Goal: Task Accomplishment & Management: Complete application form

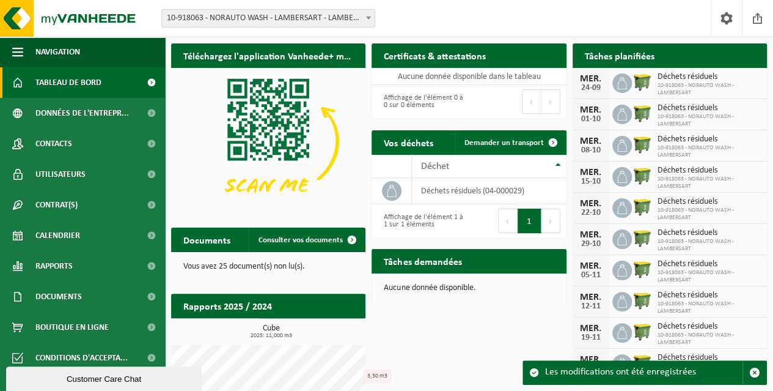
scroll to position [39, 0]
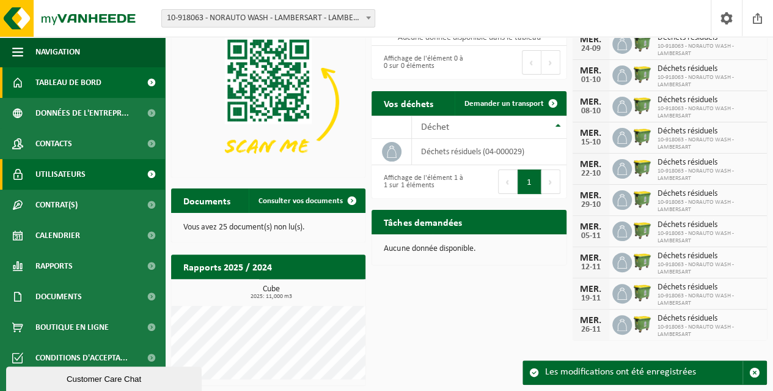
click at [79, 176] on span "Utilisateurs" at bounding box center [60, 174] width 50 height 31
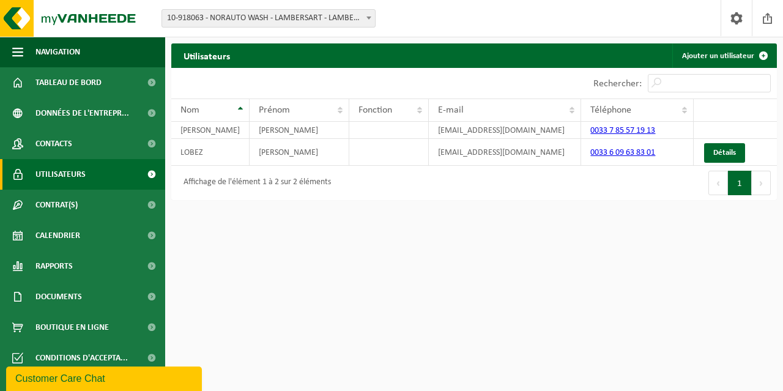
click at [83, 174] on span "Utilisateurs" at bounding box center [60, 174] width 50 height 31
click at [731, 51] on link "Ajouter un utilisateur" at bounding box center [723, 55] width 103 height 24
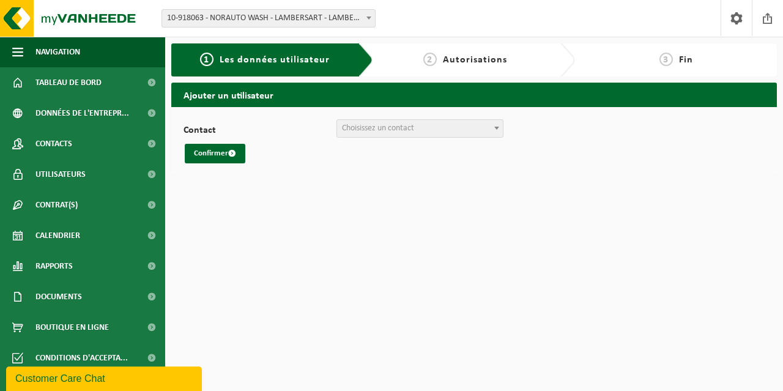
drag, startPoint x: 415, startPoint y: 134, endPoint x: 416, endPoint y: 118, distance: 16.0
click at [416, 118] on div "Contact KLEIN CEDRIC (compta@norautowash.com) + Créer un nouveau contact Choisi…" at bounding box center [473, 141] width 605 height 68
click at [405, 124] on span "Choisissez un contact" at bounding box center [378, 128] width 72 height 9
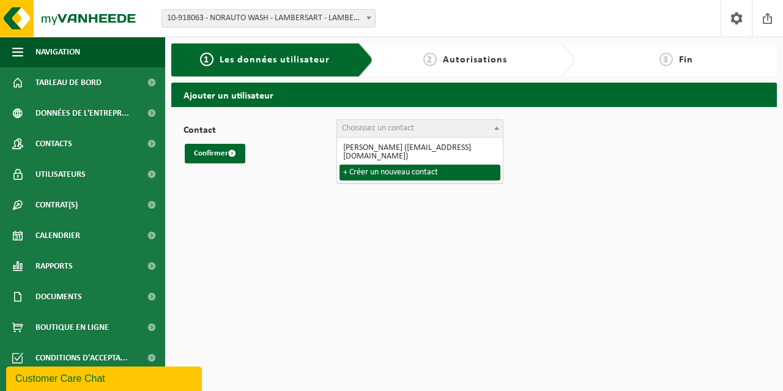
select select "0"
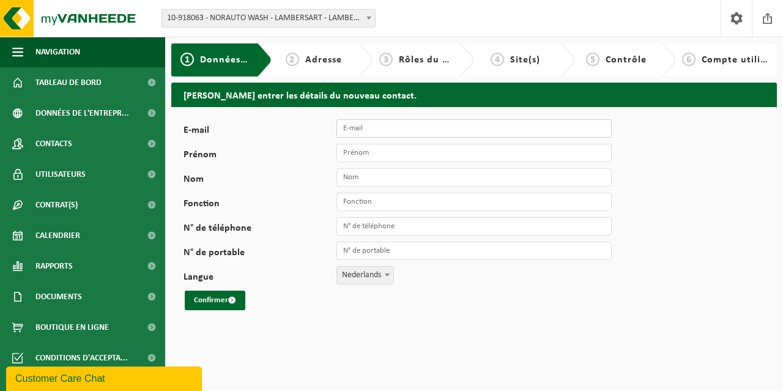
click at [377, 133] on input "E-mail" at bounding box center [473, 128] width 275 height 18
click at [370, 131] on input "E-mail" at bounding box center [473, 128] width 275 height 18
type input "[EMAIL_ADDRESS][DOMAIN_NAME]"
click at [409, 155] on input "Prénom" at bounding box center [473, 153] width 275 height 18
type input "Ben Saya"
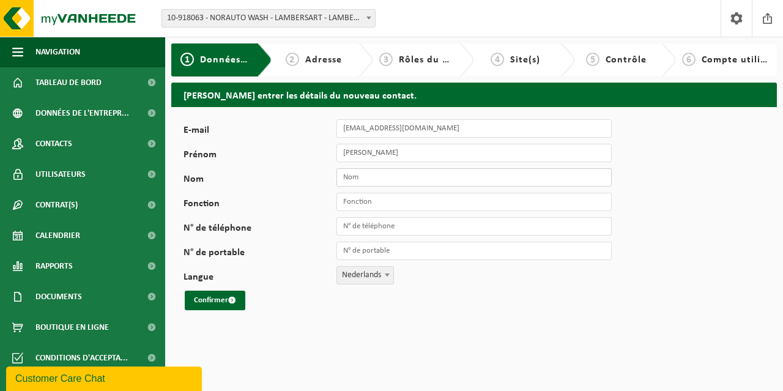
click at [374, 177] on input "Nom" at bounding box center [473, 177] width 275 height 18
type input "Hassani"
click at [366, 202] on input "Fonction" at bounding box center [473, 202] width 275 height 18
type input "Responsable d'exploitation Norauto Wash"
click at [371, 227] on input "N° de téléphone" at bounding box center [473, 226] width 275 height 18
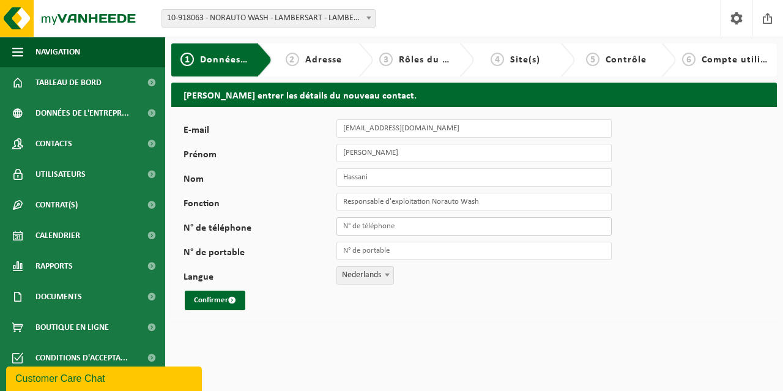
paste input "+33 6 15 27 58 77"
drag, startPoint x: 357, startPoint y: 224, endPoint x: 287, endPoint y: 232, distance: 70.2
click at [287, 232] on div "N° de téléphone +33 6 15 27 58 77" at bounding box center [403, 226] width 440 height 18
type input "+33 6 15 27 58 77"
click at [283, 311] on div "E-mail bhassani@norauto.fr Prénom Ben Saya Nom Hassani Fonction Responsable d'e…" at bounding box center [473, 214] width 605 height 215
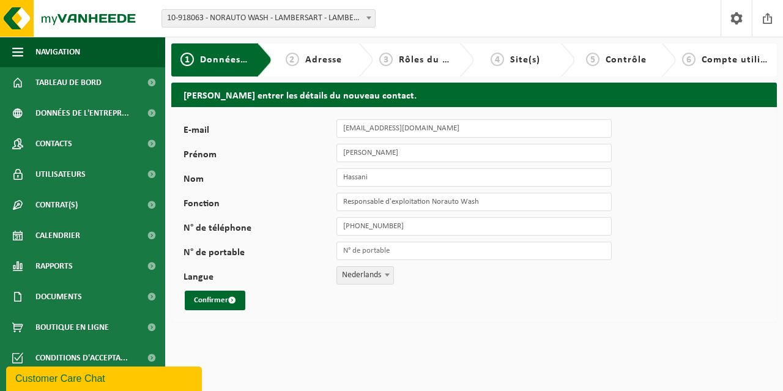
drag, startPoint x: 213, startPoint y: 301, endPoint x: 538, endPoint y: 292, distance: 325.4
click at [538, 292] on div "Confirmer" at bounding box center [381, 300] width 397 height 20
drag, startPoint x: 371, startPoint y: 279, endPoint x: 348, endPoint y: 273, distance: 24.0
click at [348, 273] on span "Nederlands" at bounding box center [365, 275] width 56 height 17
select select "1"
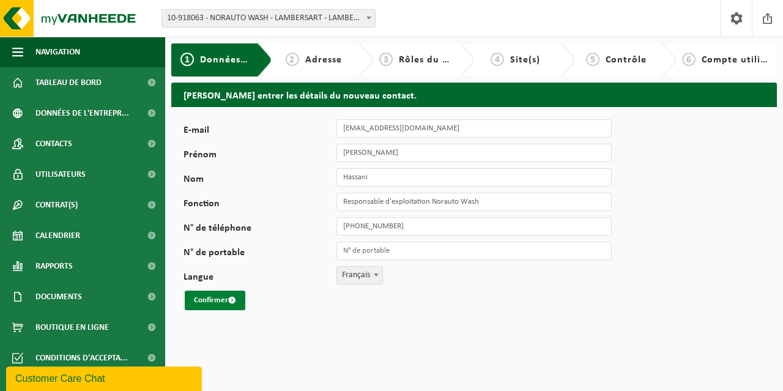
drag, startPoint x: 229, startPoint y: 292, endPoint x: 216, endPoint y: 299, distance: 14.0
click at [216, 299] on button "Confirmer" at bounding box center [215, 300] width 61 height 20
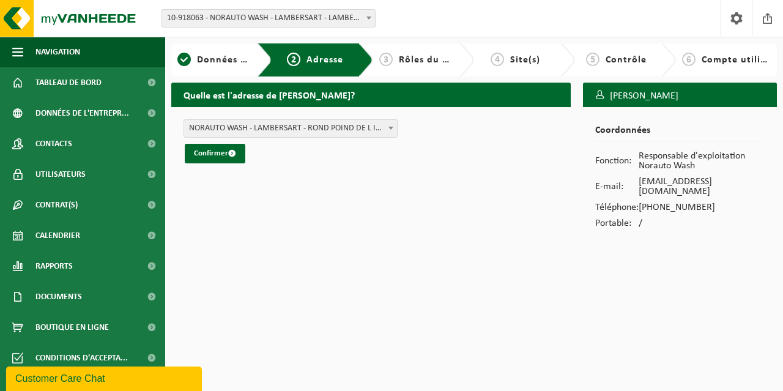
click at [278, 126] on span "NORAUTO WASH - LAMBERSART - ROND POIND DE L INGENIEUR BERTIN 1 , 59130 LAMBERSA…" at bounding box center [290, 128] width 213 height 17
click at [209, 152] on button "Confirmer" at bounding box center [215, 154] width 61 height 20
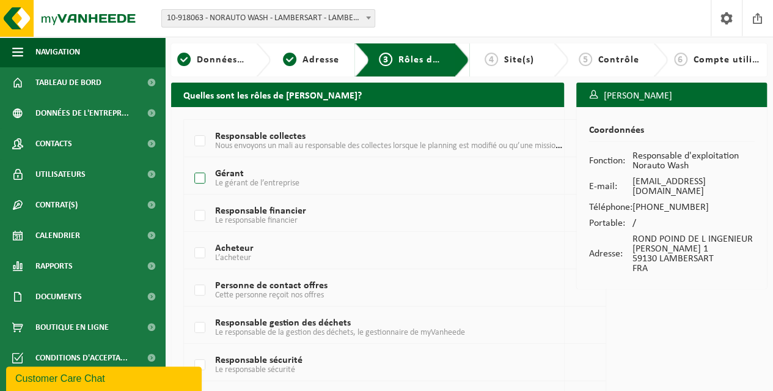
click at [208, 175] on label "Gérant Le gérant de l’entreprise" at bounding box center [379, 178] width 374 height 18
click at [190, 163] on input "Gérant Le gérant de l’entreprise" at bounding box center [190, 163] width 1 height 1
checkbox input "true"
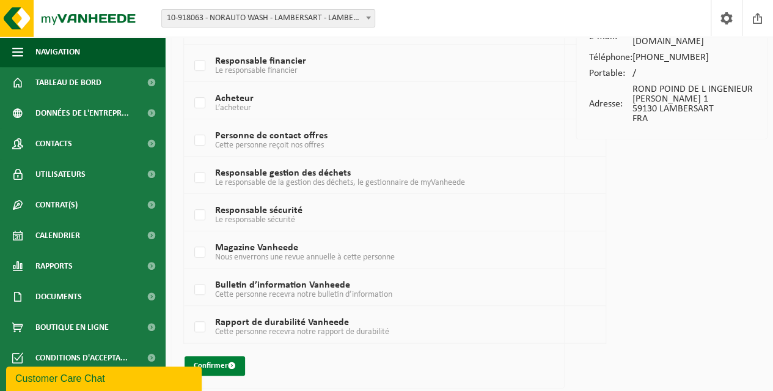
click at [223, 364] on button "Confirmer" at bounding box center [215, 366] width 61 height 20
click at [235, 358] on button "Confirmer" at bounding box center [215, 366] width 61 height 20
click at [227, 364] on button "Confirmer" at bounding box center [215, 366] width 61 height 20
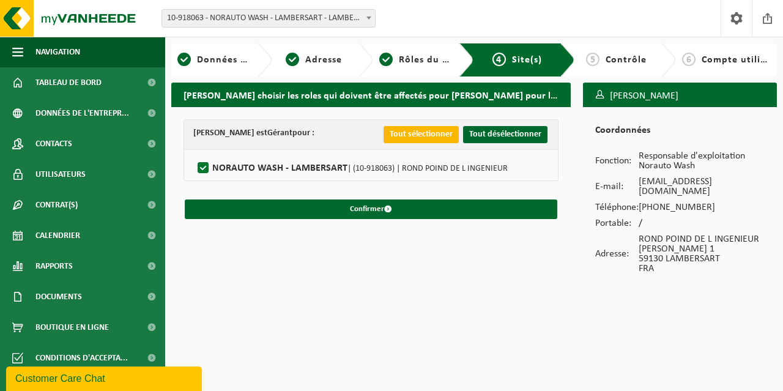
click at [445, 135] on button "Tout sélectionner" at bounding box center [420, 134] width 75 height 17
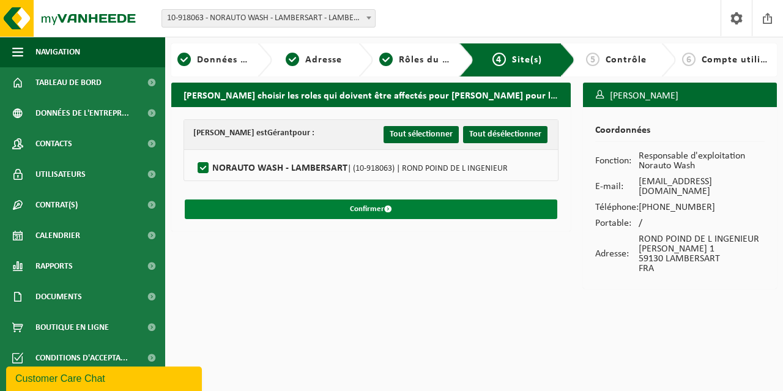
click at [384, 206] on span "submit" at bounding box center [388, 209] width 8 height 8
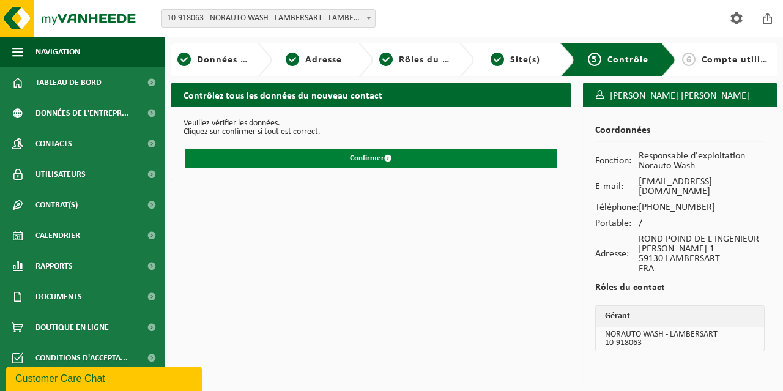
click at [377, 163] on button "Confirmer" at bounding box center [371, 159] width 372 height 20
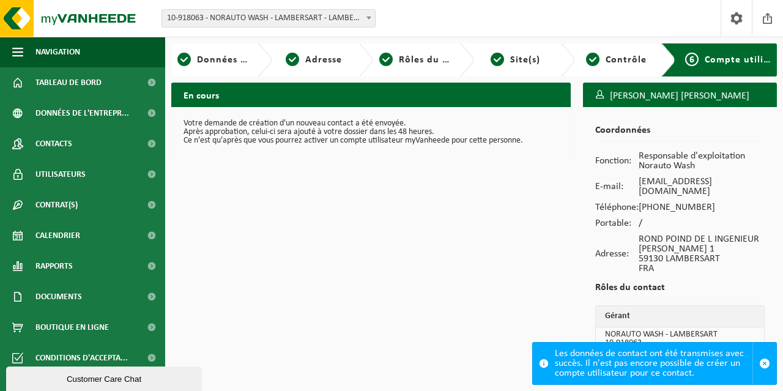
click at [711, 58] on span "Compte utilisateur" at bounding box center [748, 60] width 89 height 10
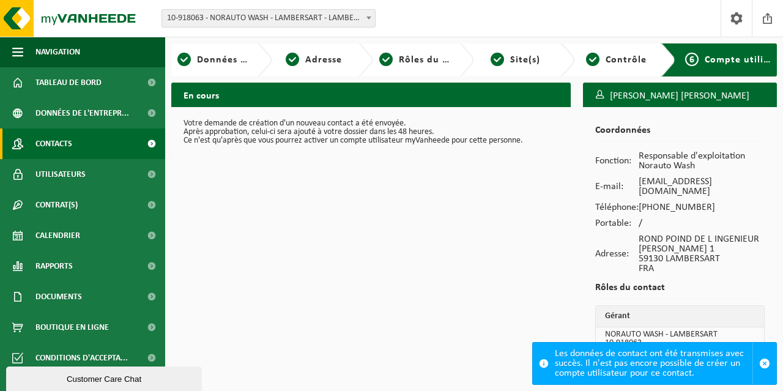
click at [65, 140] on span "Contacts" at bounding box center [53, 143] width 37 height 31
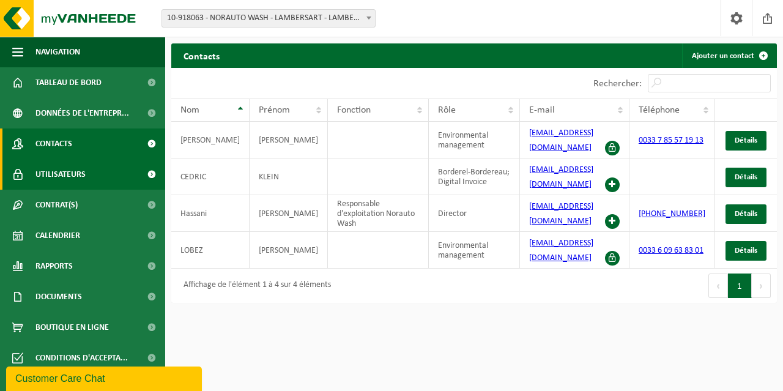
click at [149, 172] on span at bounding box center [152, 174] width 28 height 31
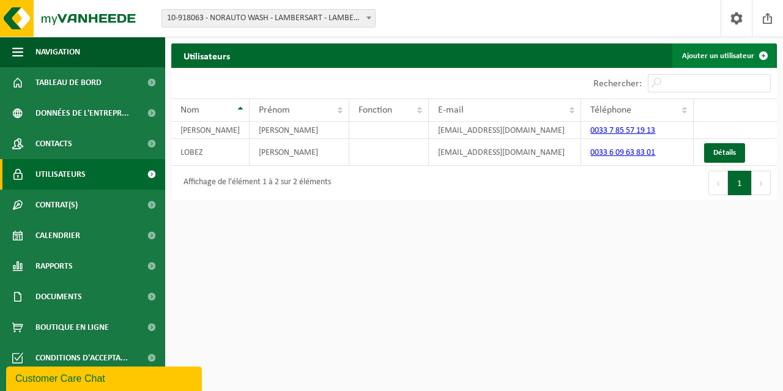
click at [724, 57] on link "Ajouter un utilisateur" at bounding box center [723, 55] width 103 height 24
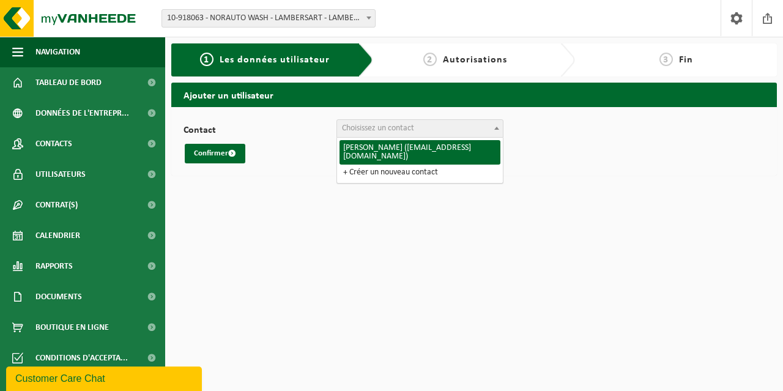
click at [433, 131] on span "Choisissez un contact" at bounding box center [420, 128] width 166 height 17
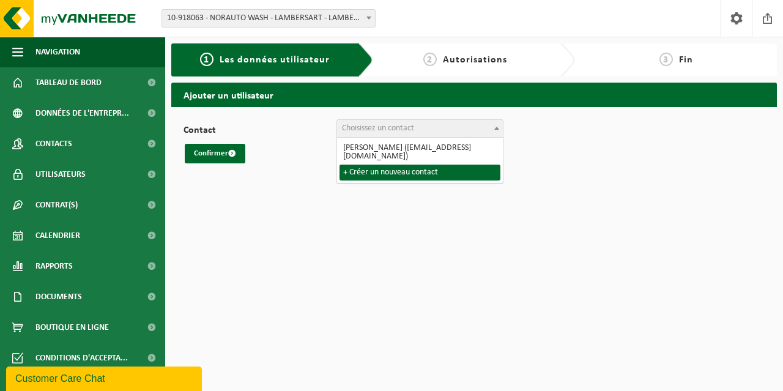
select select "0"
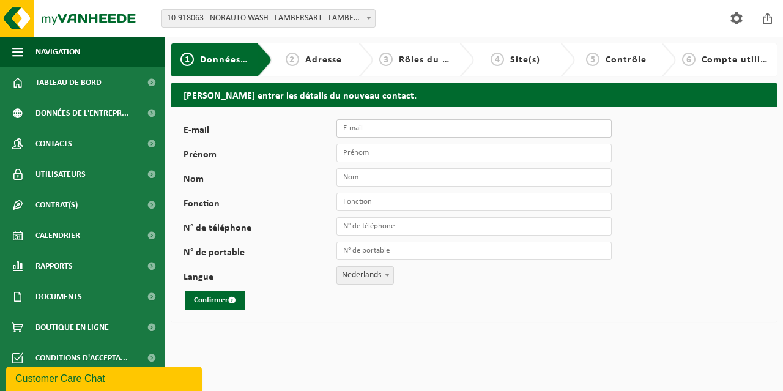
click at [367, 129] on input "E-mail" at bounding box center [473, 128] width 275 height 18
type input "[EMAIL_ADDRESS][DOMAIN_NAME]"
click at [367, 150] on input "Prénom" at bounding box center [473, 153] width 275 height 18
type input "[PERSON_NAME]"
type input "Galand"
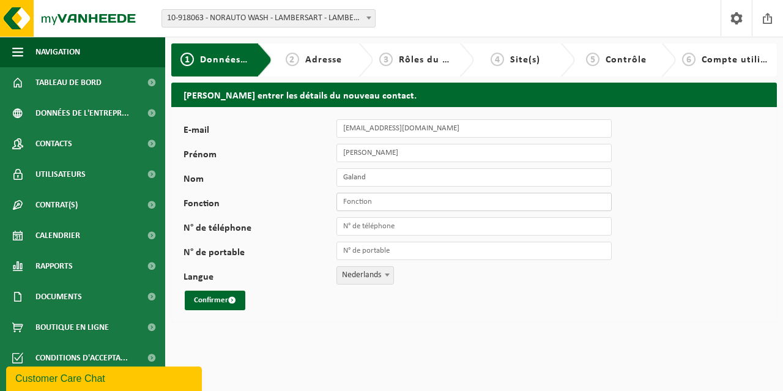
click at [378, 195] on input "Fonction" at bounding box center [473, 202] width 275 height 18
type input "Equiper en station de lavage"
click at [374, 227] on input "N° de téléphone" at bounding box center [473, 226] width 275 height 18
type input "[PHONE_NUMBER]"
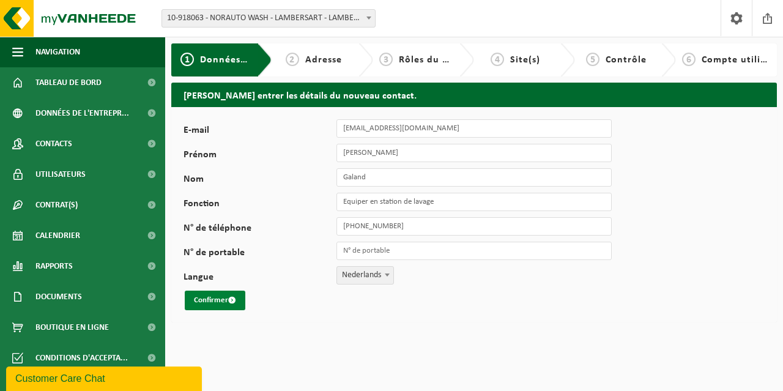
click at [212, 298] on button "Confirmer" at bounding box center [215, 300] width 61 height 20
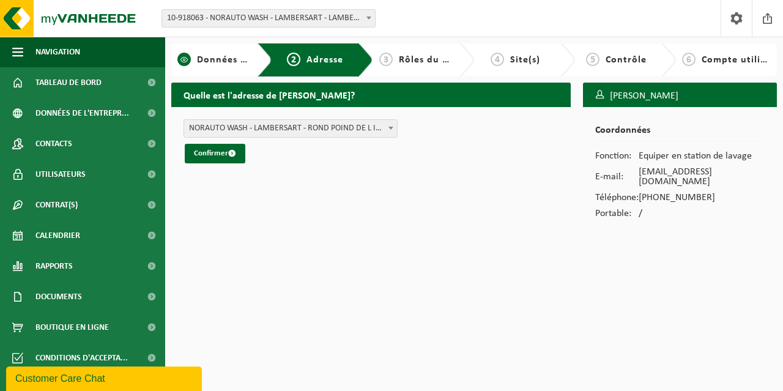
click at [221, 65] on span "Données personnelles" at bounding box center [248, 60] width 103 height 10
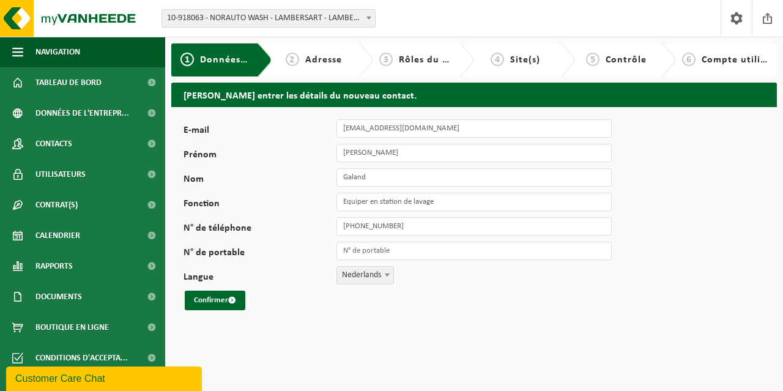
click at [378, 276] on span "Nederlands" at bounding box center [365, 275] width 56 height 17
select select "1"
click at [219, 297] on button "Confirmer" at bounding box center [215, 300] width 61 height 20
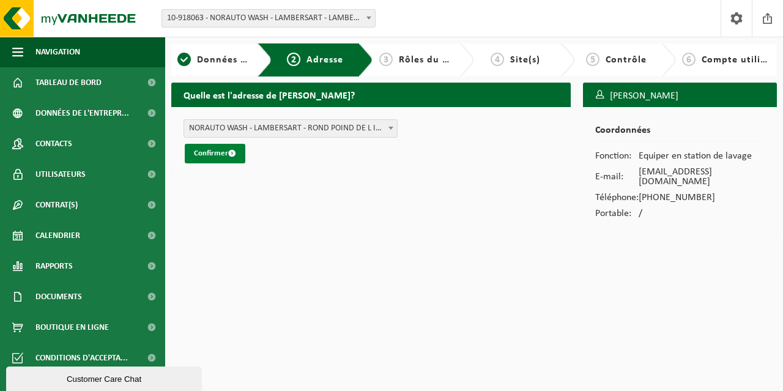
click at [219, 153] on button "Confirmer" at bounding box center [215, 154] width 61 height 20
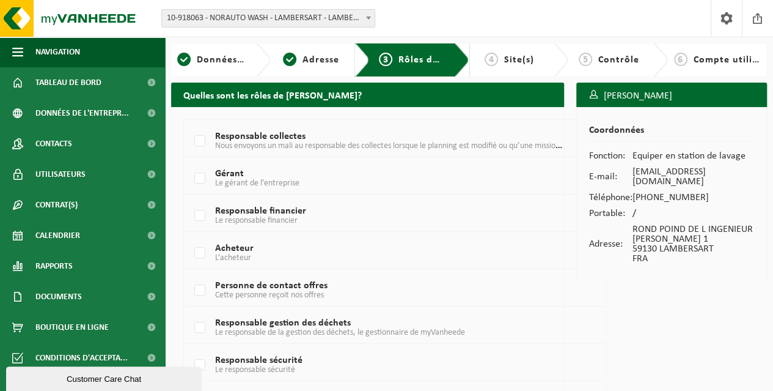
scroll to position [73, 0]
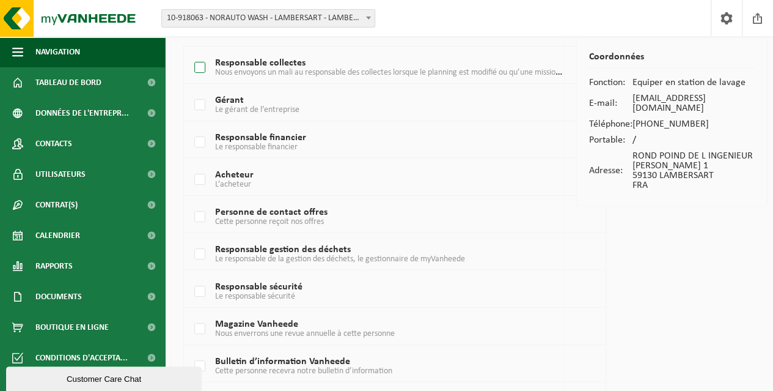
click at [196, 67] on label "Responsable collectes Nous envoyons un mali au responsable des collectes lorsqu…" at bounding box center [379, 68] width 374 height 18
click at [190, 53] on input "Responsable collectes Nous envoyons un mali au responsable des collectes lorsqu…" at bounding box center [190, 52] width 1 height 1
checkbox input "true"
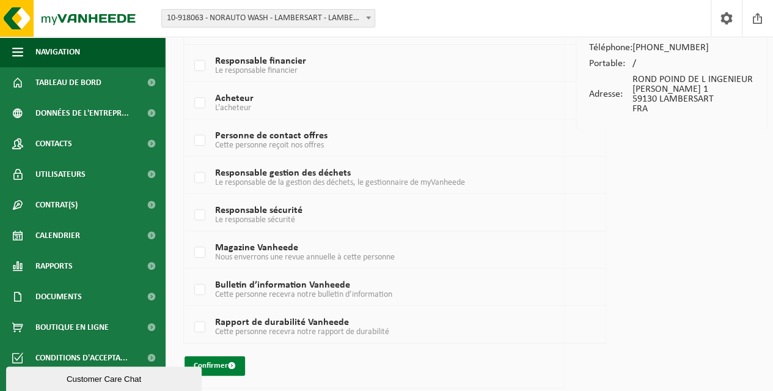
click at [232, 363] on span "submit" at bounding box center [232, 365] width 8 height 8
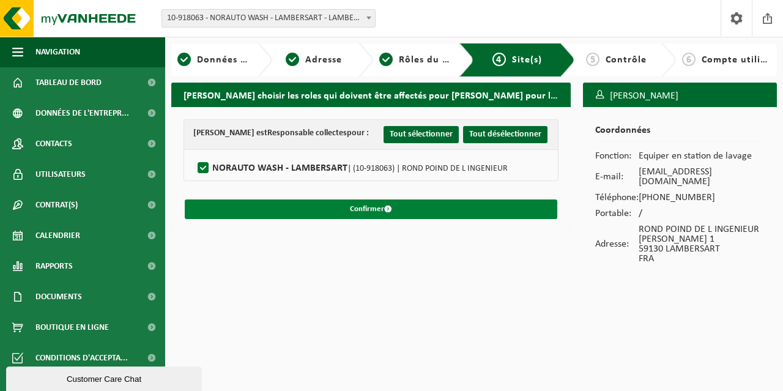
click at [378, 211] on button "Confirmer" at bounding box center [371, 209] width 372 height 20
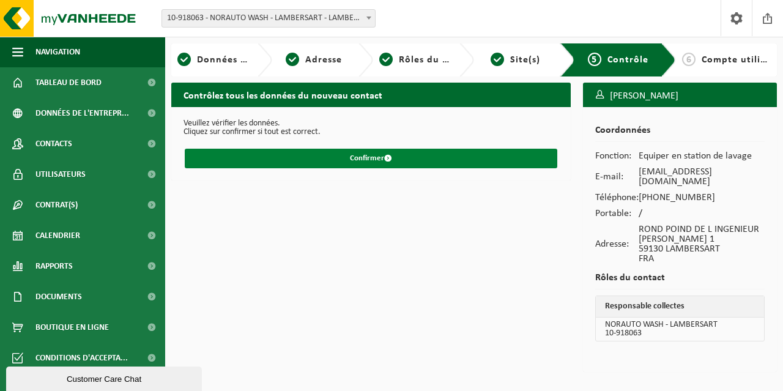
click at [365, 157] on button "Confirmer" at bounding box center [371, 159] width 372 height 20
